Goal: Information Seeking & Learning: Understand process/instructions

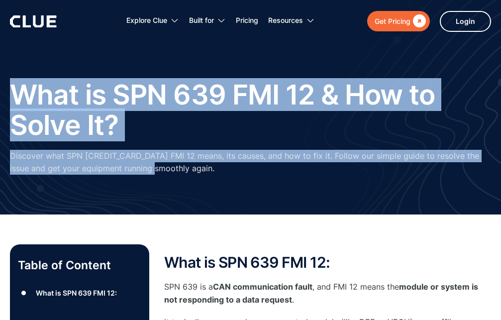
drag, startPoint x: 15, startPoint y: 93, endPoint x: 228, endPoint y: 181, distance: 229.7
click at [228, 181] on div "What is SPN 639 FMI 12 & How to Solve It? Discover what SPN 639 FMI 12 means, i…" at bounding box center [251, 132] width 482 height 105
copy div "What is SPN 639 FMI 12 & How to Solve It? Discover what SPN 639 FMI 12 means, i…"
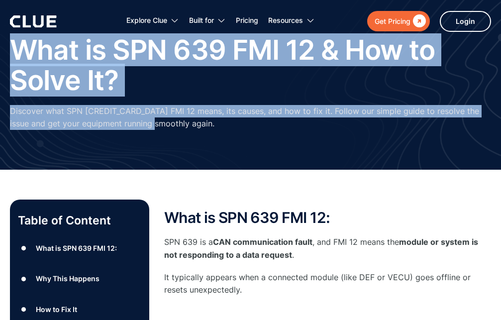
scroll to position [152, 0]
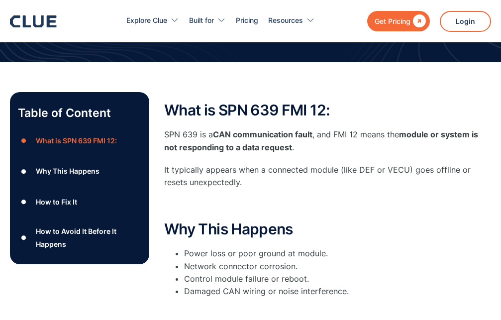
click at [171, 90] on div "Table of Content ● What is SPN 639 FMI 12: ● Why This Happens ● How to Fix It ●…" at bounding box center [250, 325] width 501 height 526
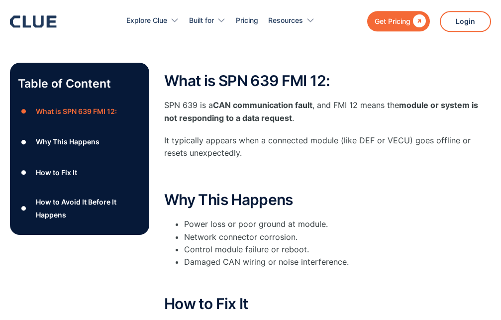
scroll to position [203, 0]
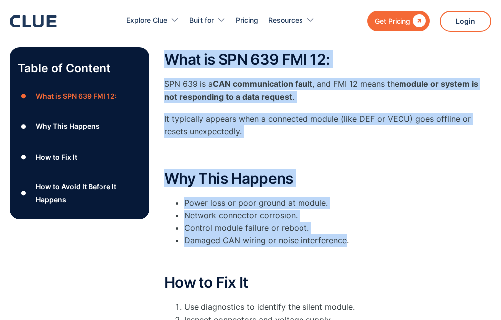
drag, startPoint x: 167, startPoint y: 57, endPoint x: 338, endPoint y: 242, distance: 251.3
click at [343, 242] on div "What is SPN 639 FMI 12: SPN 639 is a CAN communication fault , and FMI 12 means…" at bounding box center [327, 274] width 327 height 446
copy div "What is SPN 639 FMI 12: SPN 639 is a CAN communication fault , and FMI 12 means…"
click at [334, 160] on p "‍" at bounding box center [327, 154] width 327 height 12
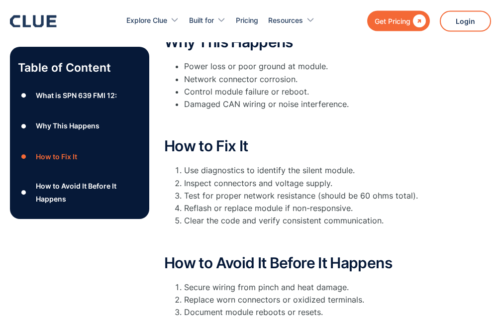
scroll to position [356, 0]
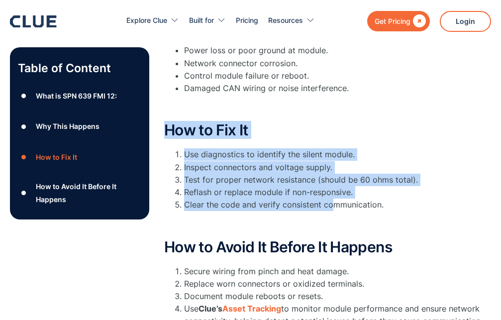
drag, startPoint x: 164, startPoint y: 129, endPoint x: 330, endPoint y: 207, distance: 183.3
click at [330, 207] on div "How to Fix It Use diagnostics to identify the silent module. Inspect connectors…" at bounding box center [327, 175] width 327 height 107
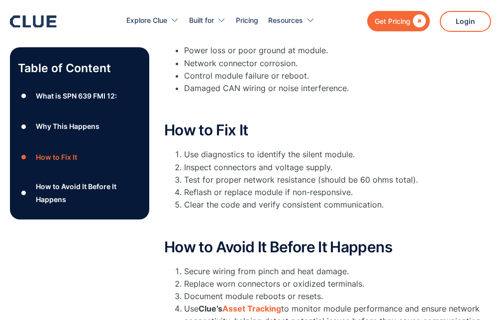
click at [352, 205] on li "Clear the code and verify consistent communication." at bounding box center [337, 205] width 307 height 12
drag, startPoint x: 363, startPoint y: 207, endPoint x: 355, endPoint y: 208, distance: 8.0
click at [363, 207] on li "Clear the code and verify consistent communication." at bounding box center [337, 205] width 307 height 12
drag, startPoint x: 350, startPoint y: 137, endPoint x: 344, endPoint y: 137, distance: 5.5
click at [348, 136] on h2 "How to Fix It" at bounding box center [327, 130] width 327 height 16
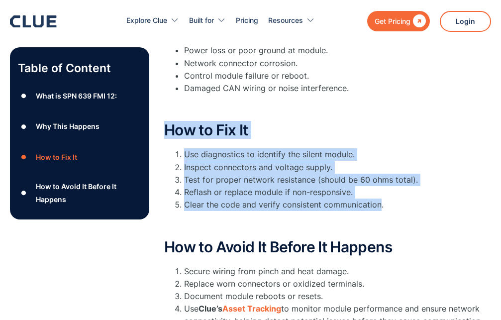
drag, startPoint x: 164, startPoint y: 130, endPoint x: 380, endPoint y: 207, distance: 229.3
click at [380, 207] on div "Table of Content ● What is SPN 639 FMI 12: ● Why This Happens ● How to Fix It ●…" at bounding box center [251, 127] width 482 height 476
copy div "How to Fix It Use diagnostics to identify the silent module. Inspect connectors…"
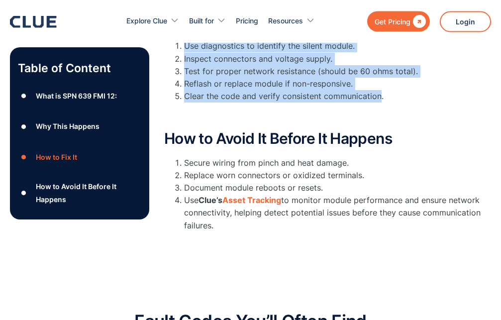
scroll to position [508, 0]
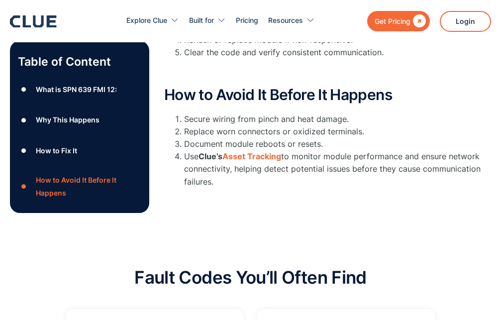
click at [434, 111] on div "How to Avoid It Before It Happens Secure wiring from pinch and heat damage. Rep…" at bounding box center [327, 138] width 327 height 102
drag, startPoint x: 165, startPoint y: 94, endPoint x: 349, endPoint y: 178, distance: 201.6
click at [349, 178] on div "How to Avoid It Before It Happens Secure wiring from pinch and heat damage. Rep…" at bounding box center [327, 138] width 327 height 102
copy div "How to Avoid It Before It Happens Secure wiring from pinch and heat damage. Rep…"
click at [67, 279] on div "Fault Codes You’ll Often Find" at bounding box center [251, 282] width 482 height 29
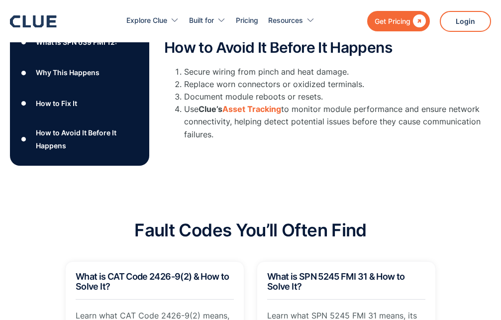
scroll to position [559, 0]
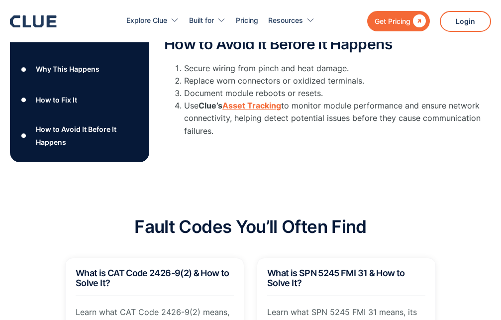
click at [258, 107] on strong "Asset Tracking" at bounding box center [252, 106] width 59 height 10
